Goal: Task Accomplishment & Management: Manage account settings

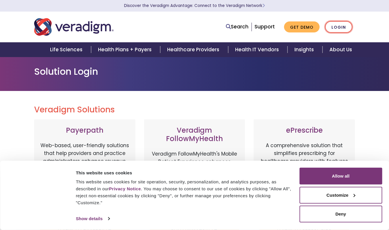
click at [340, 25] on link "Login" at bounding box center [338, 27] width 27 height 12
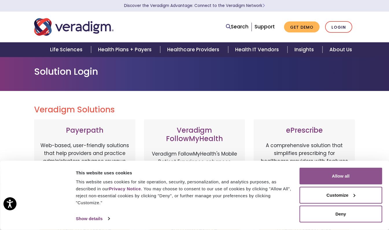
click at [330, 181] on button "Allow all" at bounding box center [341, 176] width 83 height 17
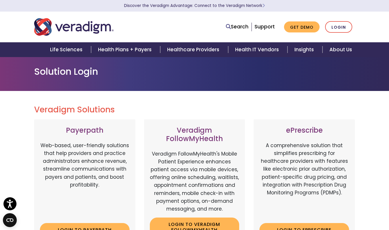
click at [339, 33] on div "Search Support Get Demo Login" at bounding box center [195, 26] width 330 height 19
click at [336, 23] on link "Login" at bounding box center [338, 27] width 27 height 12
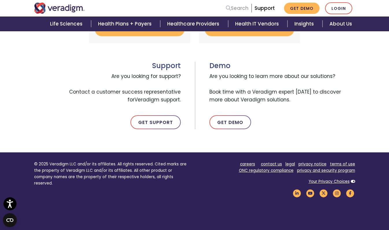
scroll to position [312, 0]
